Goal: Task Accomplishment & Management: Use online tool/utility

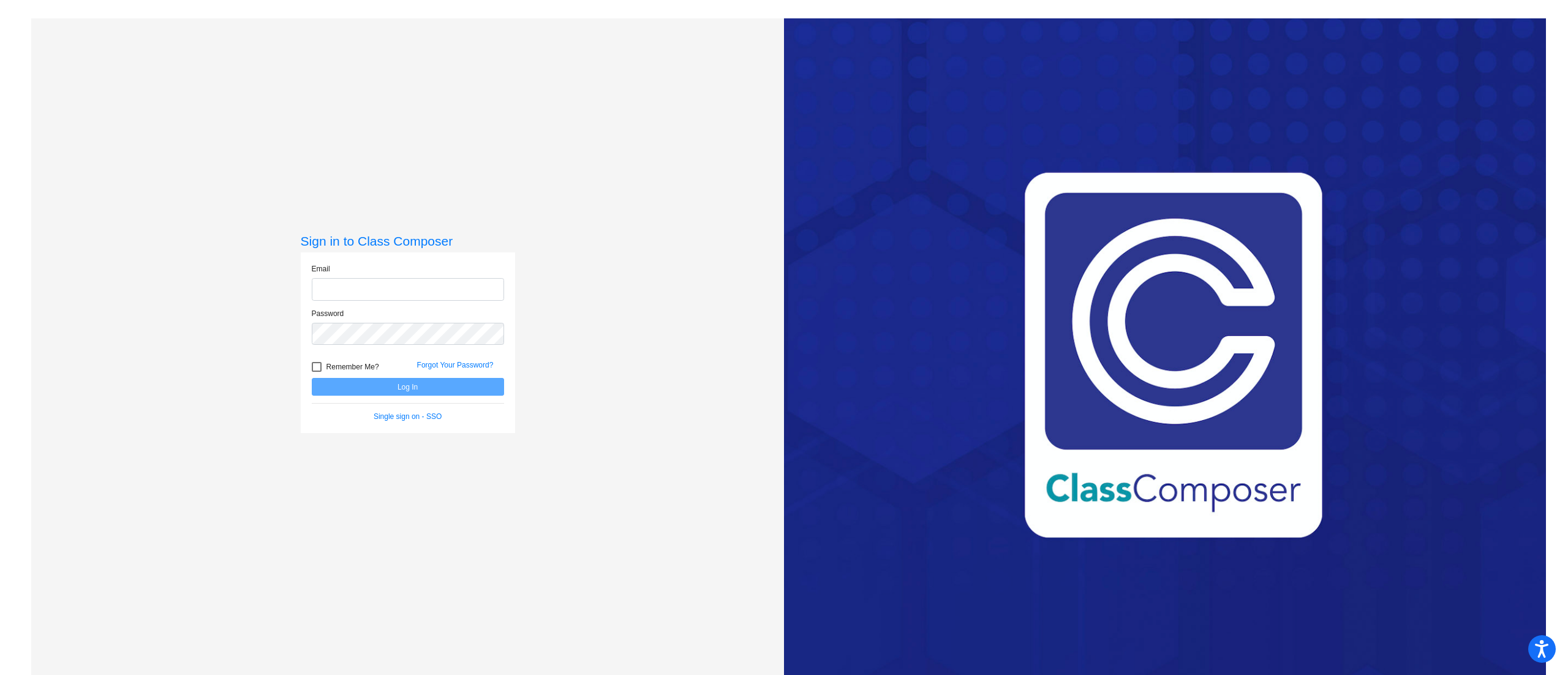
type input "[PERSON_NAME][EMAIL_ADDRESS][DOMAIN_NAME]"
click at [450, 388] on button "Log In" at bounding box center [407, 387] width 192 height 17
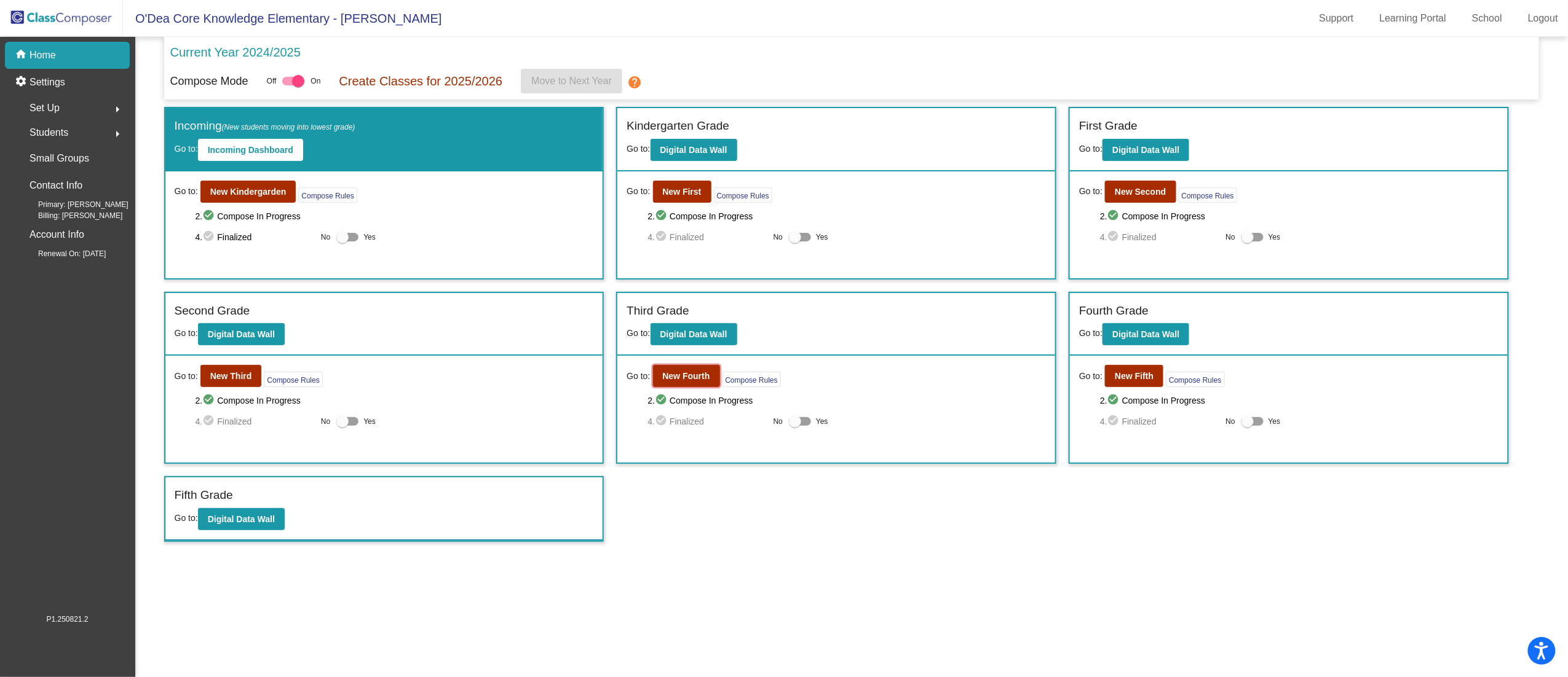
click at [672, 374] on b "New Fourth" at bounding box center [686, 376] width 47 height 10
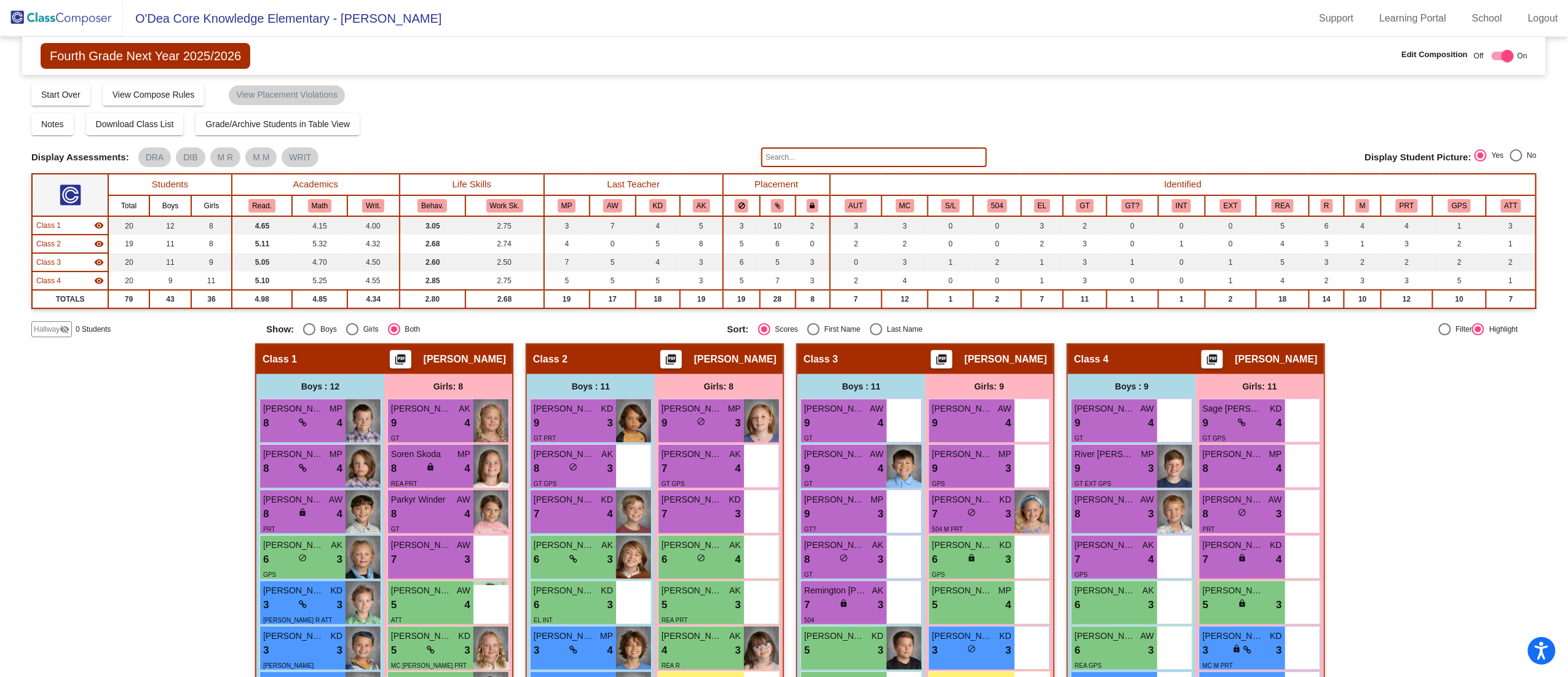
scroll to position [123, 0]
